Goal: Information Seeking & Learning: Check status

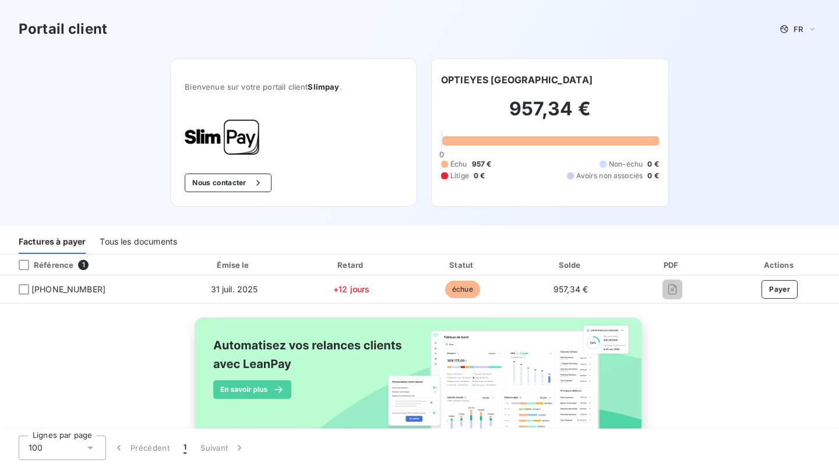
click at [153, 242] on div "Tous les documents" at bounding box center [138, 241] width 77 height 24
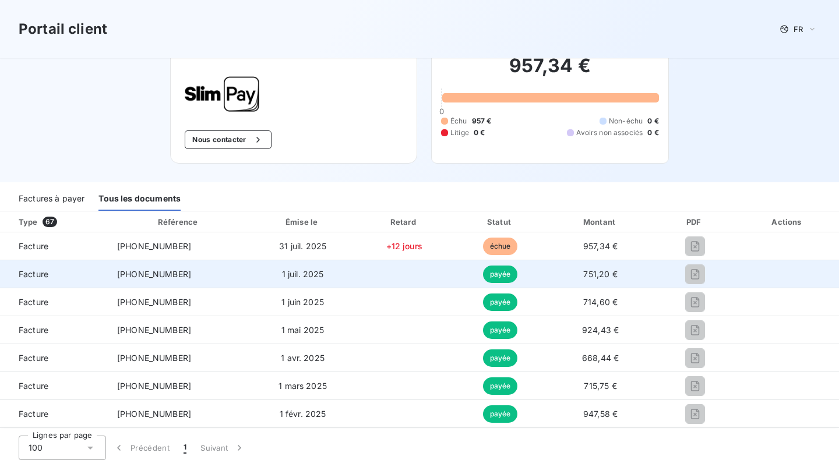
scroll to position [37, 0]
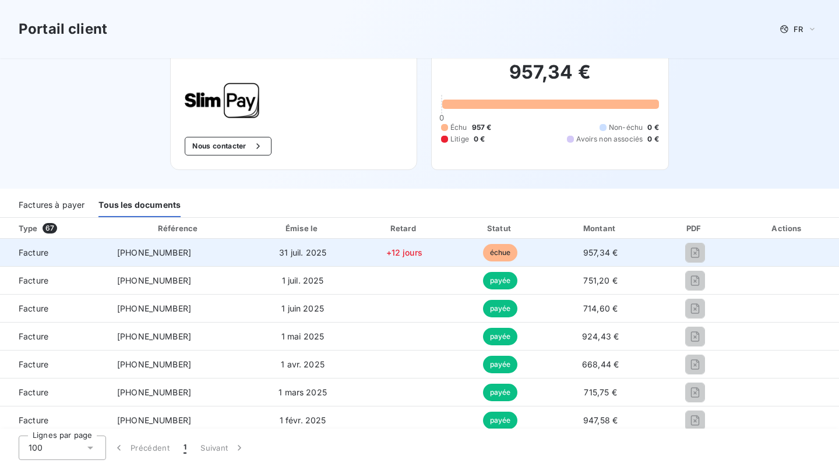
click at [497, 253] on span "échue" at bounding box center [500, 252] width 35 height 17
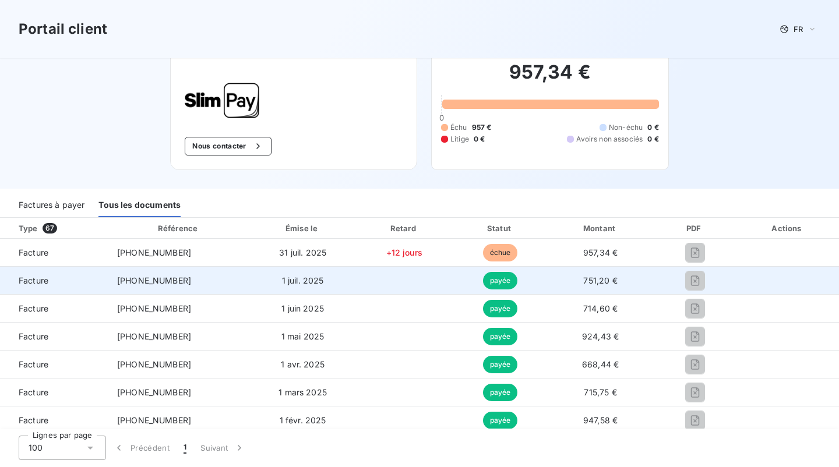
click at [514, 270] on td "payée" at bounding box center [500, 281] width 95 height 28
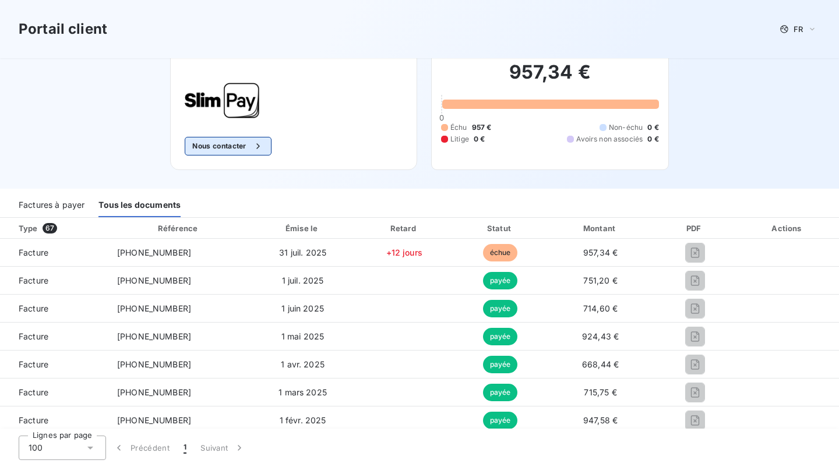
click at [228, 149] on button "Nous contacter" at bounding box center [228, 146] width 86 height 19
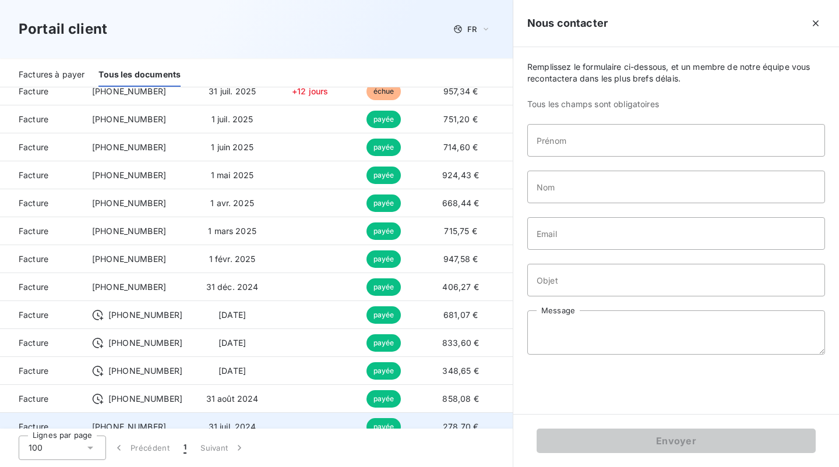
scroll to position [414, 0]
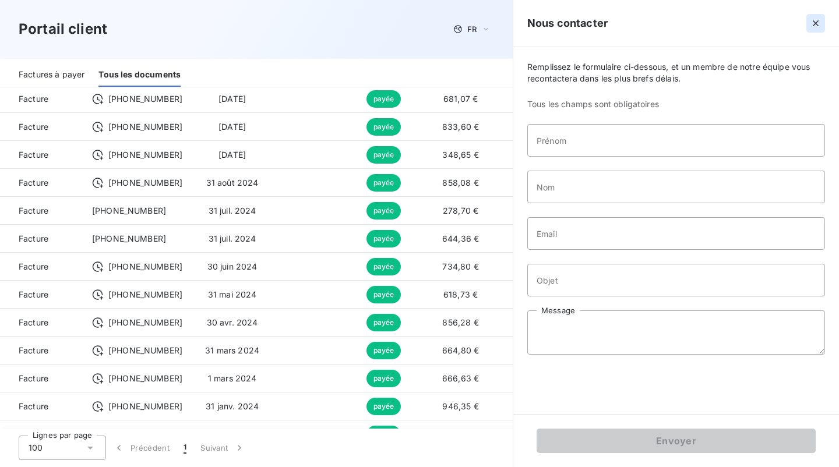
click at [819, 23] on icon "button" at bounding box center [816, 23] width 12 height 12
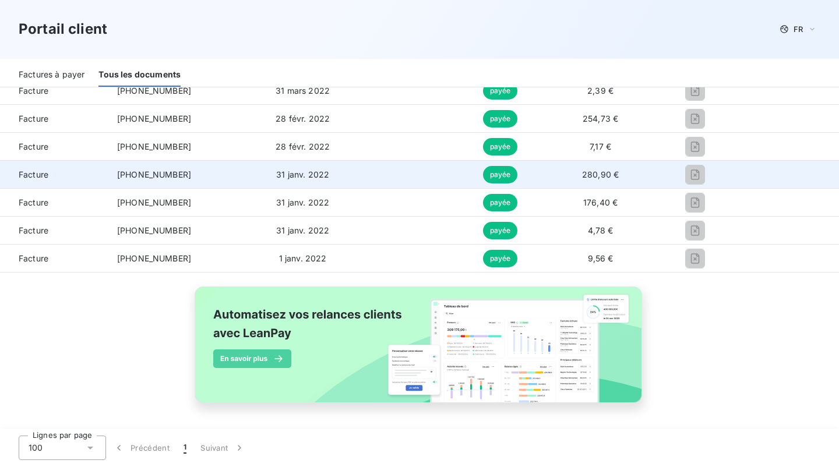
scroll to position [1869, 0]
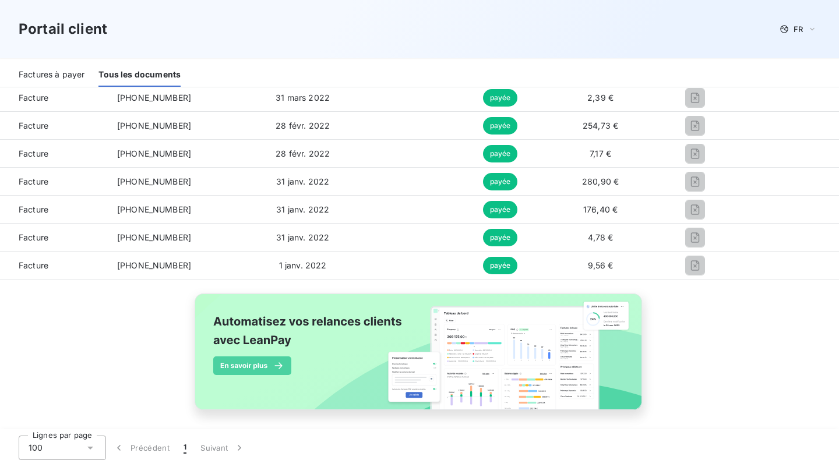
click at [276, 365] on img at bounding box center [419, 358] width 471 height 143
